Goal: Information Seeking & Learning: Learn about a topic

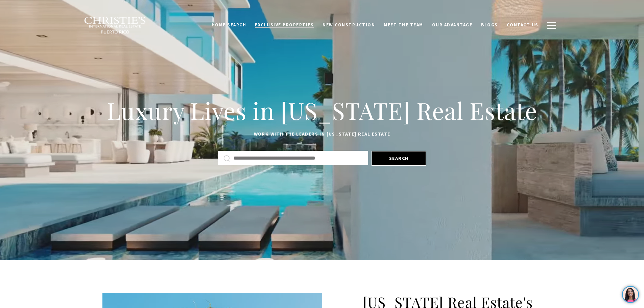
click at [291, 27] on span "Exclusive Properties" at bounding box center [284, 25] width 59 height 6
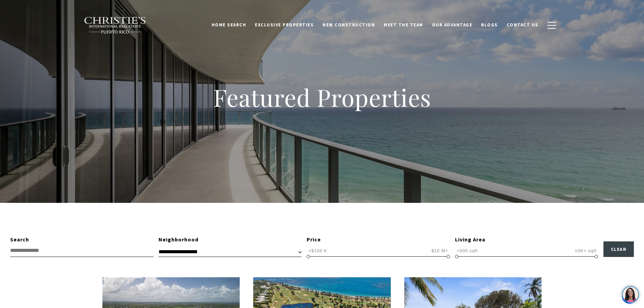
click at [86, 252] on input "text" at bounding box center [81, 250] width 143 height 13
type input "**********"
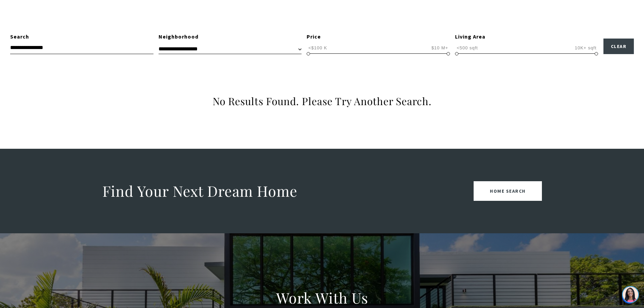
scroll to position [101, 0]
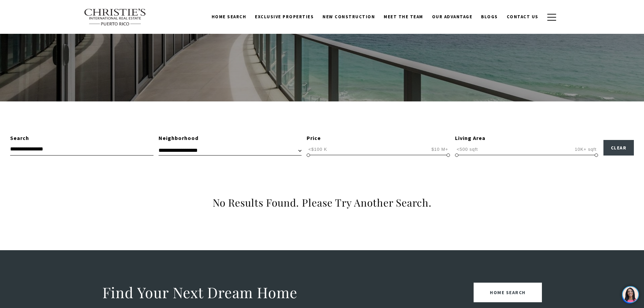
click at [35, 148] on input "**********" at bounding box center [81, 149] width 143 height 13
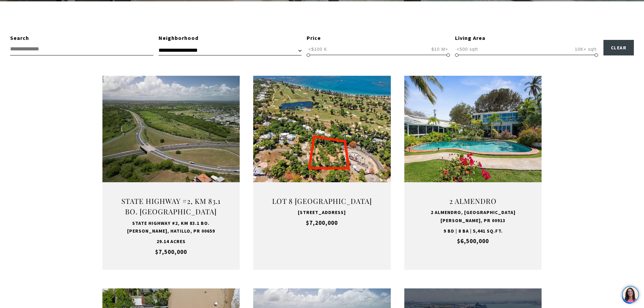
scroll to position [203, 0]
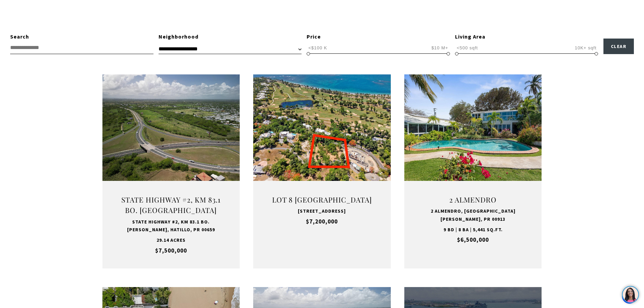
click at [59, 49] on input "text" at bounding box center [81, 48] width 143 height 13
click at [224, 44] on select "**********" at bounding box center [230, 49] width 143 height 10
select select "**********"
click at [159, 44] on select "**********" at bounding box center [230, 49] width 143 height 10
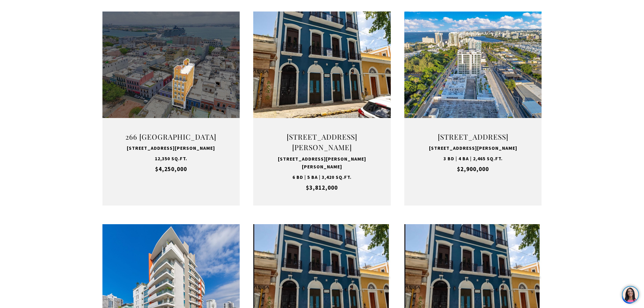
scroll to position [270, 0]
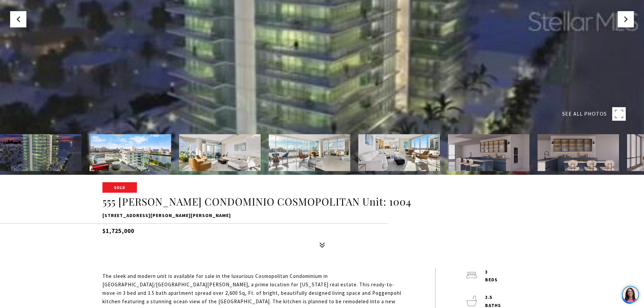
scroll to position [203, 0]
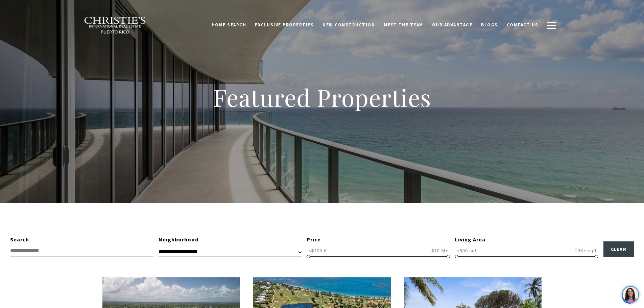
click at [219, 252] on select "**********" at bounding box center [230, 252] width 143 height 10
drag, startPoint x: 32, startPoint y: 269, endPoint x: 65, endPoint y: 260, distance: 34.6
click at [82, 254] on input "text" at bounding box center [81, 250] width 143 height 13
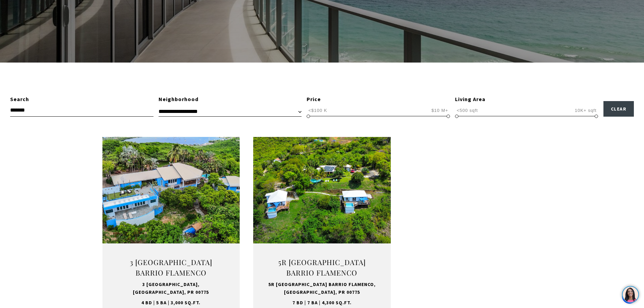
scroll to position [68, 0]
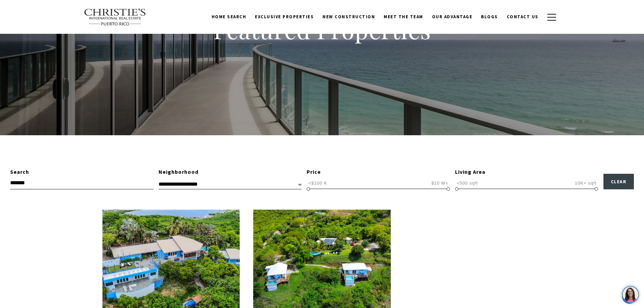
click at [71, 187] on input "*******" at bounding box center [81, 183] width 143 height 13
drag, startPoint x: 40, startPoint y: 187, endPoint x: 0, endPoint y: 188, distance: 39.6
click at [0, 188] on div "**********" at bounding box center [322, 179] width 644 height 22
type input "*"
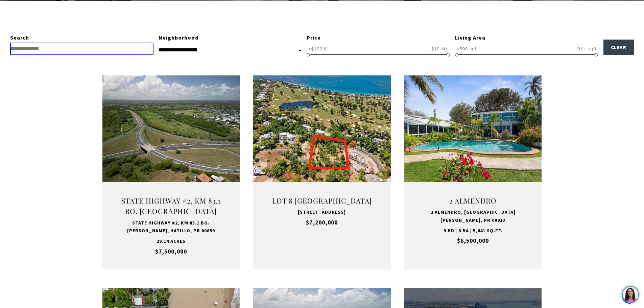
scroll to position [203, 0]
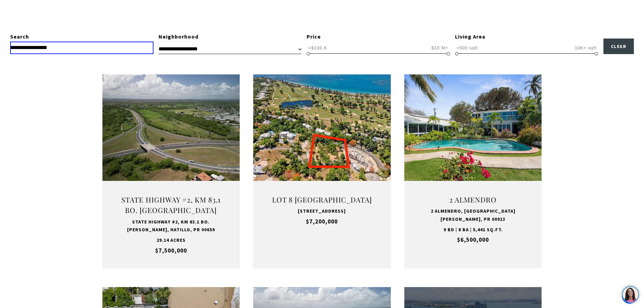
type input "**********"
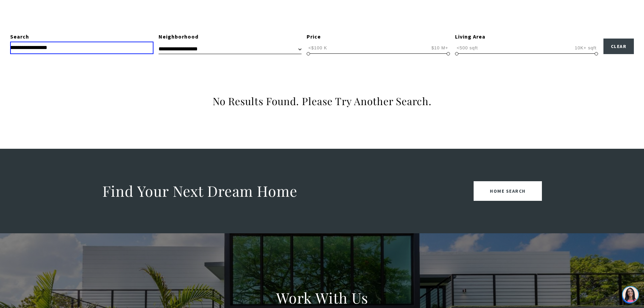
click at [30, 48] on input "**********" at bounding box center [81, 48] width 143 height 13
click at [624, 43] on button "Clear" at bounding box center [618, 47] width 31 height 16
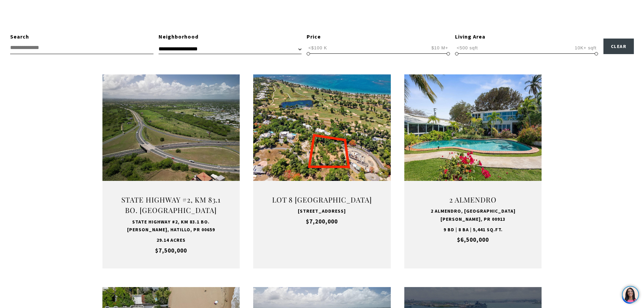
click at [214, 46] on select "**********" at bounding box center [230, 49] width 143 height 10
click at [79, 51] on input "text" at bounding box center [81, 48] width 143 height 13
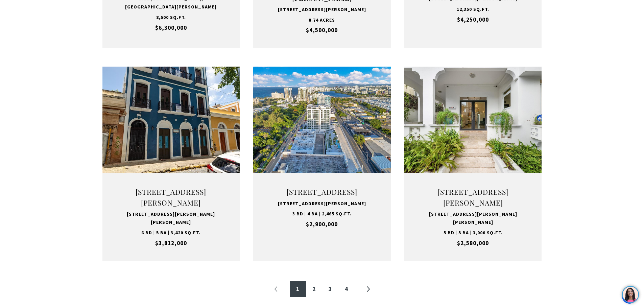
scroll to position [642, 0]
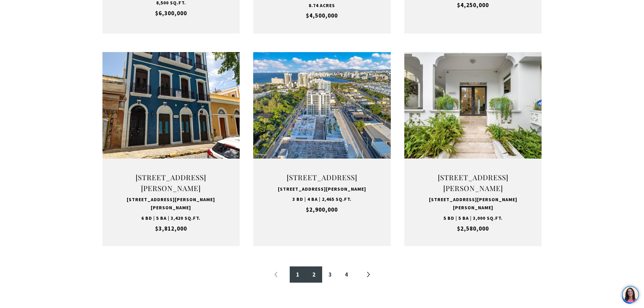
click at [311, 281] on link "2" at bounding box center [314, 274] width 16 height 16
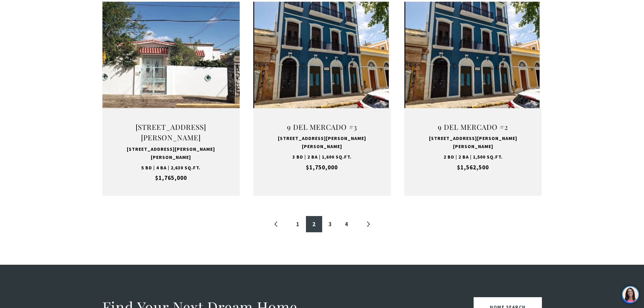
scroll to position [744, 0]
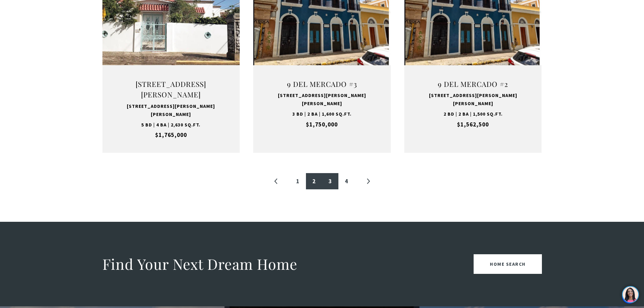
click at [328, 173] on link "3" at bounding box center [330, 181] width 16 height 16
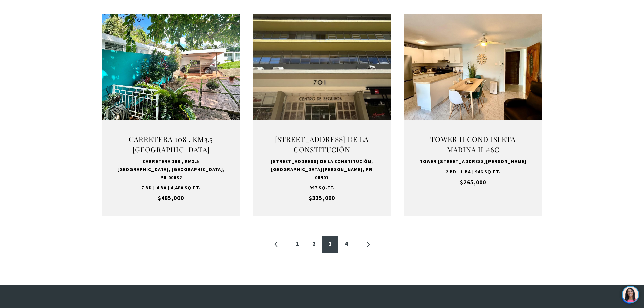
scroll to position [676, 0]
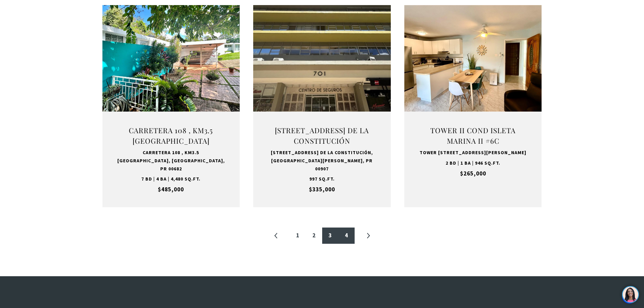
click at [344, 244] on link "4" at bounding box center [346, 235] width 16 height 16
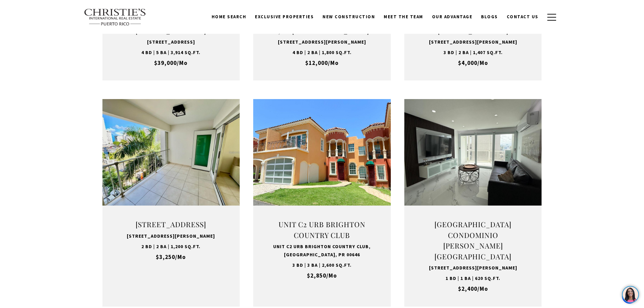
scroll to position [101, 0]
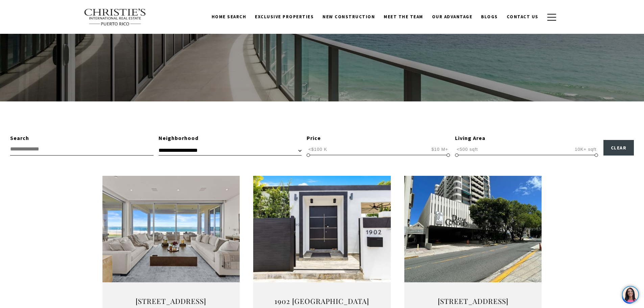
click at [108, 148] on input "text" at bounding box center [81, 149] width 143 height 13
type input "**********"
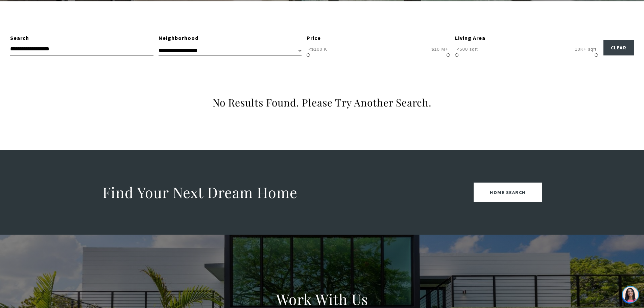
scroll to position [203, 0]
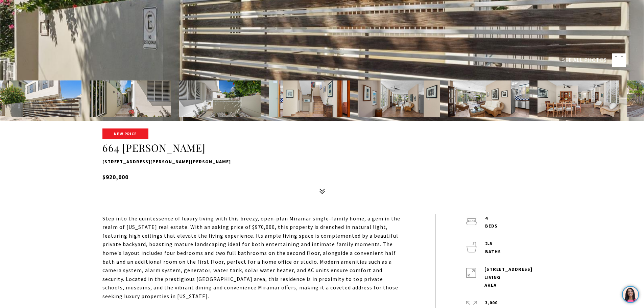
scroll to position [203, 0]
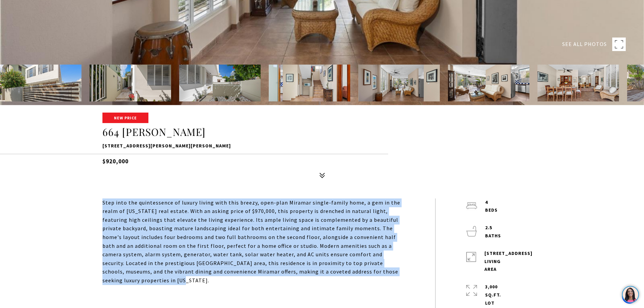
drag, startPoint x: 102, startPoint y: 201, endPoint x: 378, endPoint y: 270, distance: 284.2
click at [378, 270] on p "Step into the quintessence of luxury living with this breezy, open-plan Miramar…" at bounding box center [253, 241] width 302 height 87
copy p "Step into the quintessence of luxury living with this breezy, open-plan Miramar…"
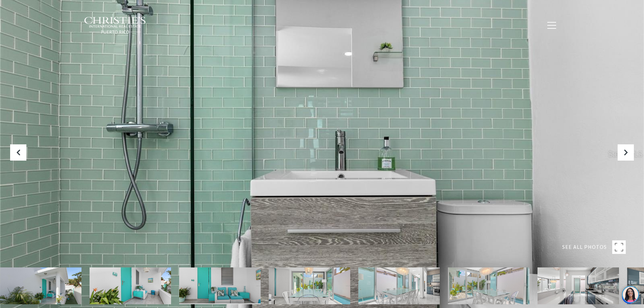
click at [290, 21] on link "Exclusive Properties" at bounding box center [284, 25] width 68 height 13
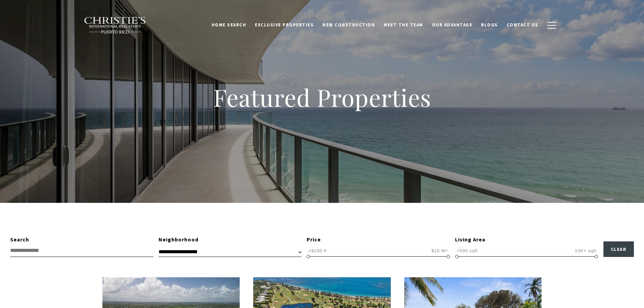
click at [97, 254] on input "text" at bounding box center [81, 250] width 143 height 13
type input "******"
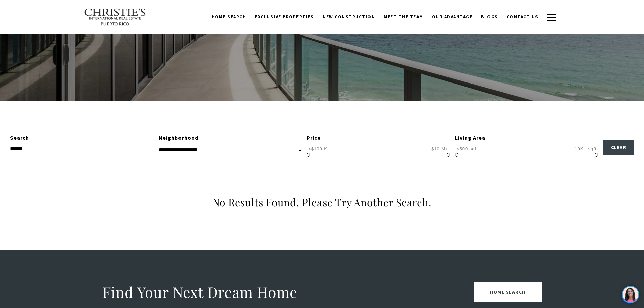
scroll to position [101, 0]
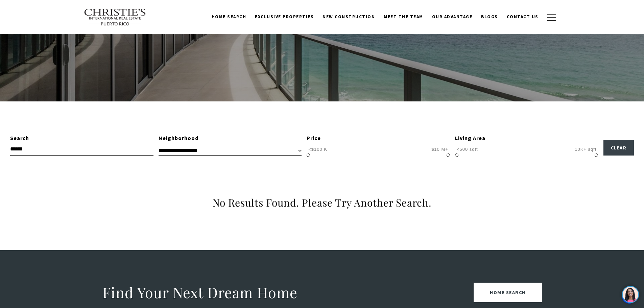
drag, startPoint x: 106, startPoint y: 151, endPoint x: -8, endPoint y: 151, distance: 114.3
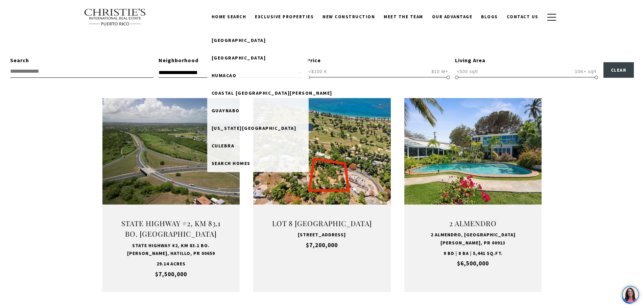
click at [248, 15] on link "Home Search" at bounding box center [229, 16] width 44 height 13
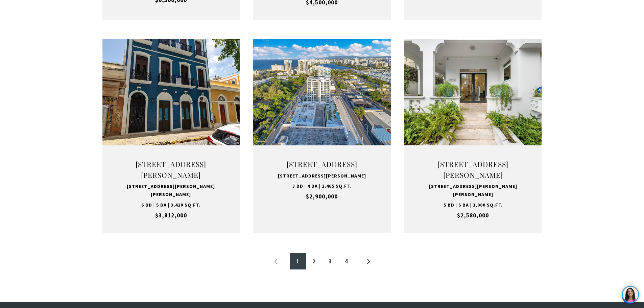
scroll to position [676, 0]
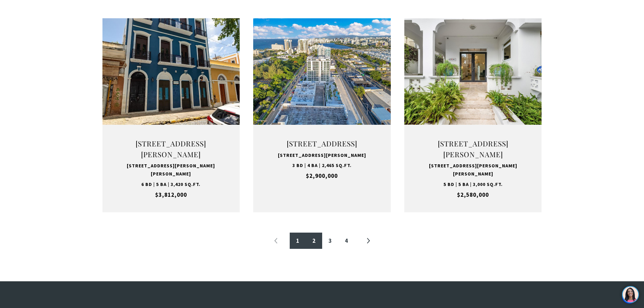
click at [311, 249] on link "2" at bounding box center [314, 241] width 16 height 16
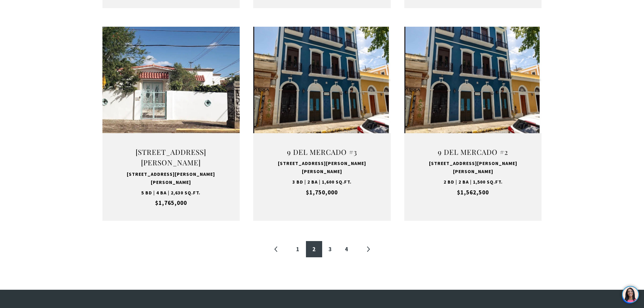
scroll to position [676, 0]
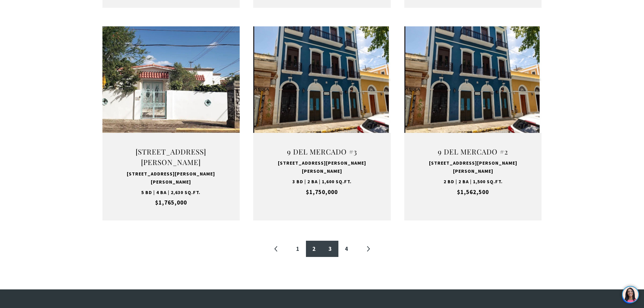
click at [330, 241] on link "3" at bounding box center [330, 249] width 16 height 16
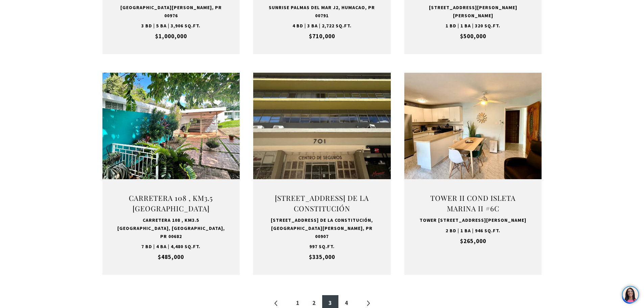
scroll to position [676, 0]
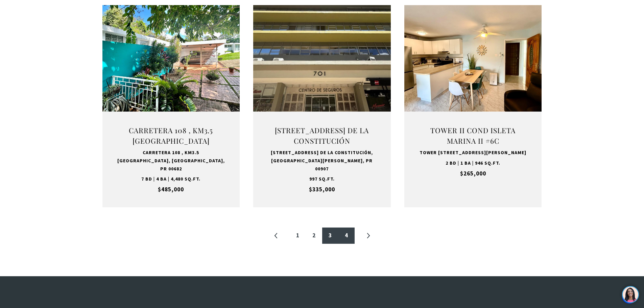
click at [340, 244] on link "4" at bounding box center [346, 235] width 16 height 16
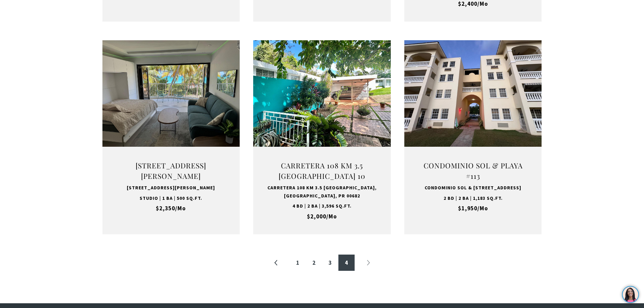
scroll to position [744, 0]
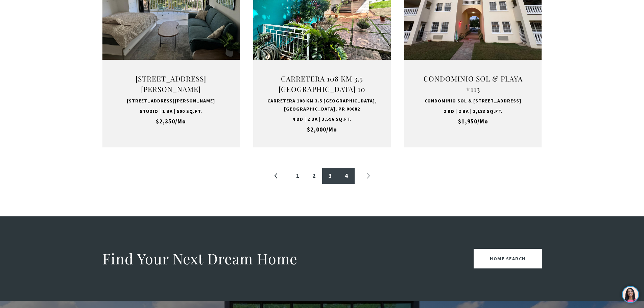
click at [327, 184] on link "3" at bounding box center [330, 176] width 16 height 16
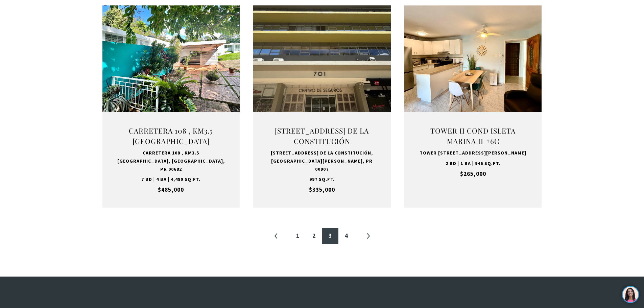
scroll to position [676, 0]
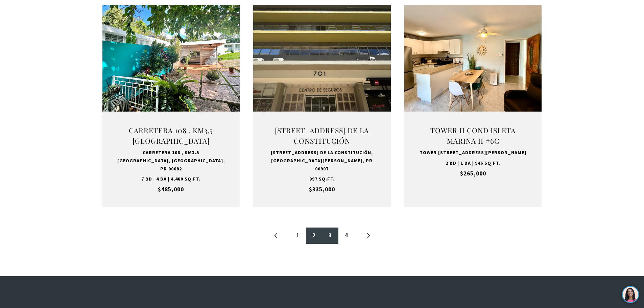
click at [308, 244] on link "2" at bounding box center [314, 235] width 16 height 16
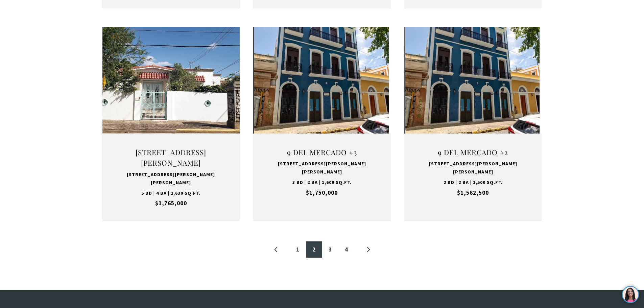
scroll to position [676, 0]
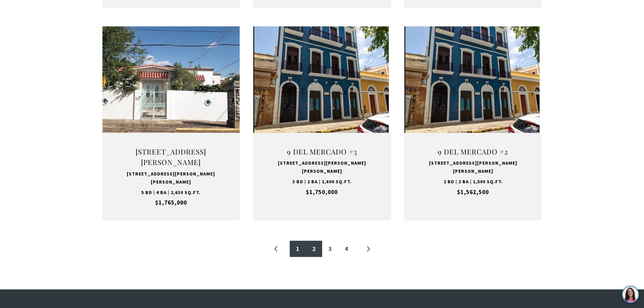
click at [299, 241] on link "1" at bounding box center [298, 249] width 16 height 16
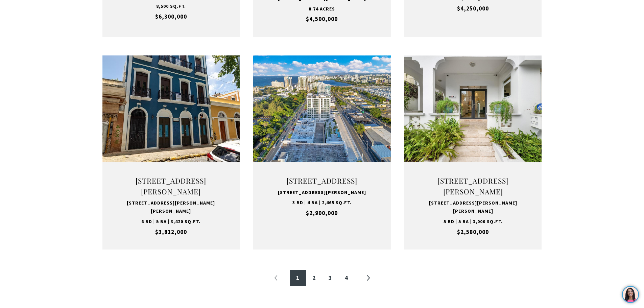
scroll to position [744, 0]
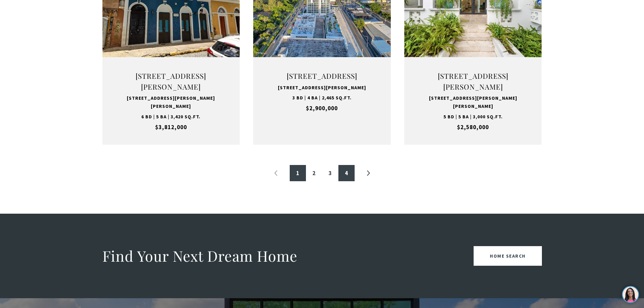
click at [346, 181] on link "4" at bounding box center [346, 173] width 16 height 16
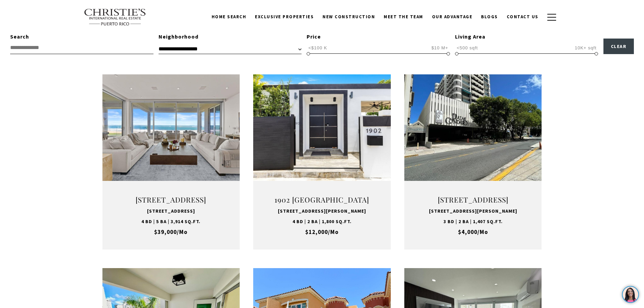
scroll to position [338, 0]
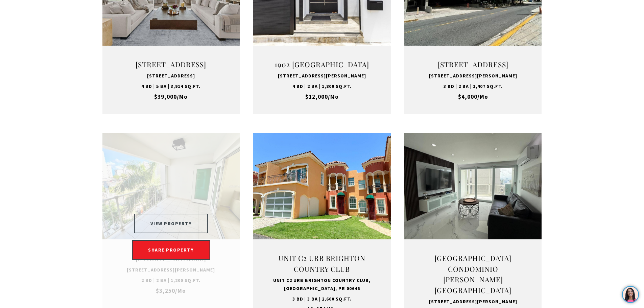
click at [184, 233] on button "VIEW PROPERTY" at bounding box center [171, 224] width 74 height 20
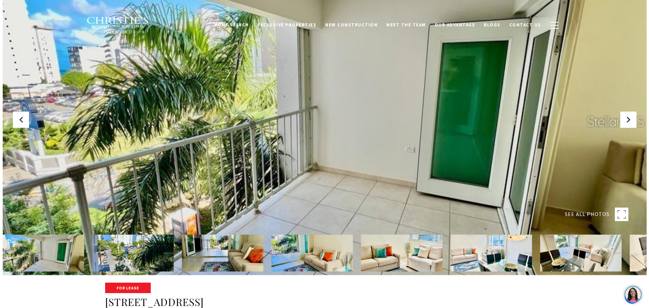
scroll to position [34, 0]
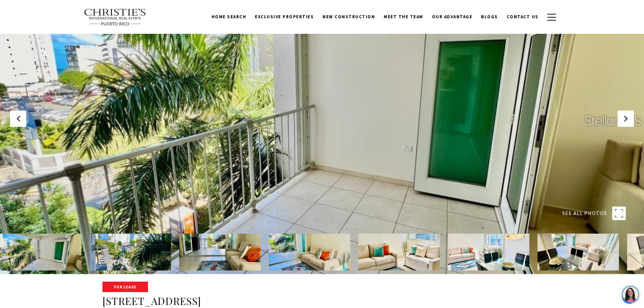
click at [619, 214] on rect at bounding box center [619, 214] width 14 height 14
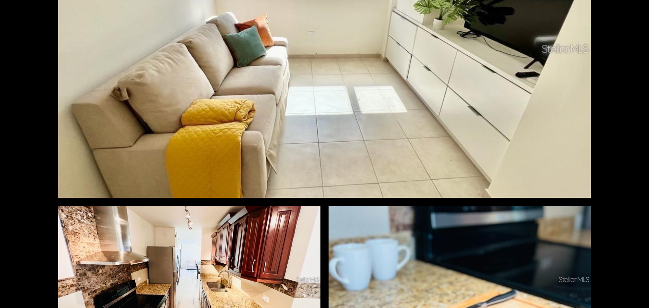
scroll to position [1462, 0]
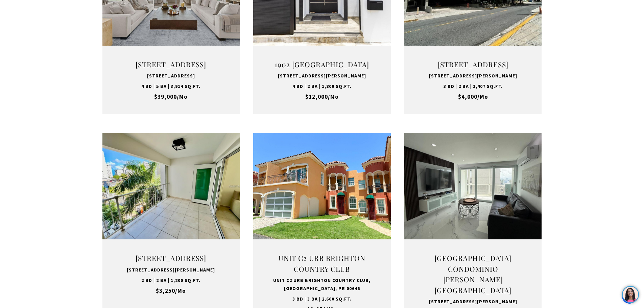
click at [54, 205] on div "**********" at bounding box center [322, 243] width 644 height 692
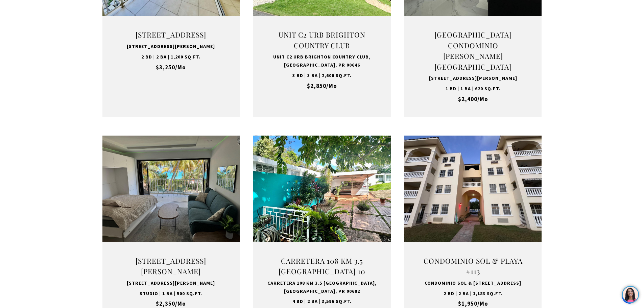
scroll to position [676, 0]
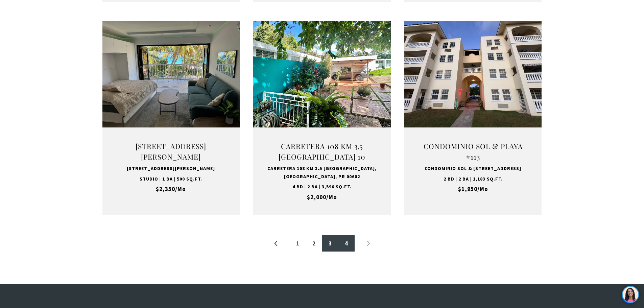
click at [332, 251] on link "3" at bounding box center [330, 243] width 16 height 16
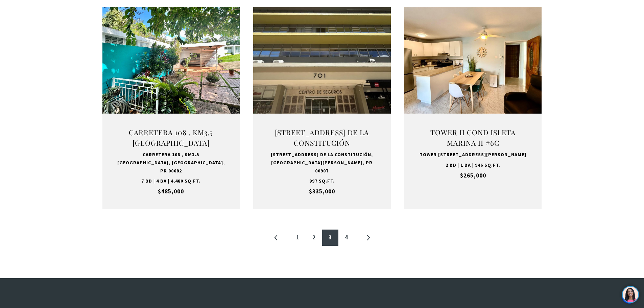
scroll to position [676, 0]
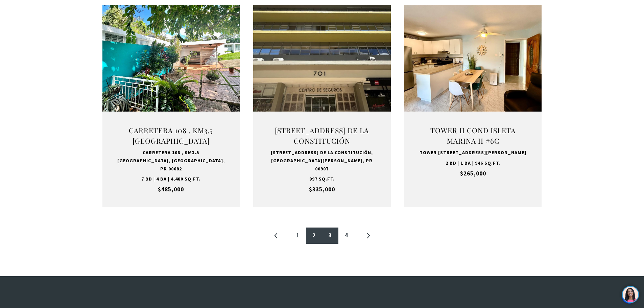
click at [318, 244] on link "2" at bounding box center [314, 235] width 16 height 16
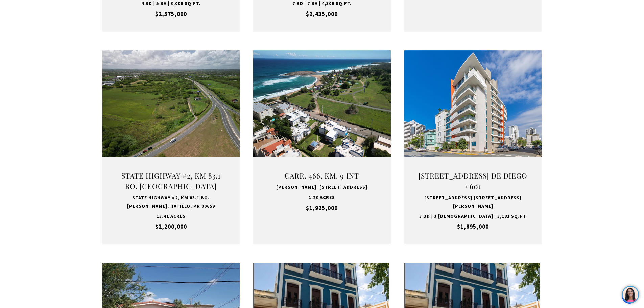
scroll to position [642, 0]
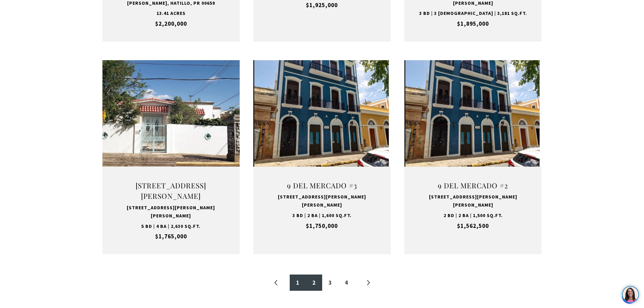
click at [295, 274] on link "1" at bounding box center [298, 282] width 16 height 16
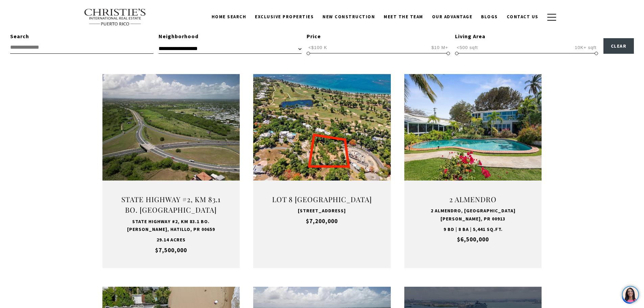
scroll to position [203, 0]
